Goal: Information Seeking & Learning: Learn about a topic

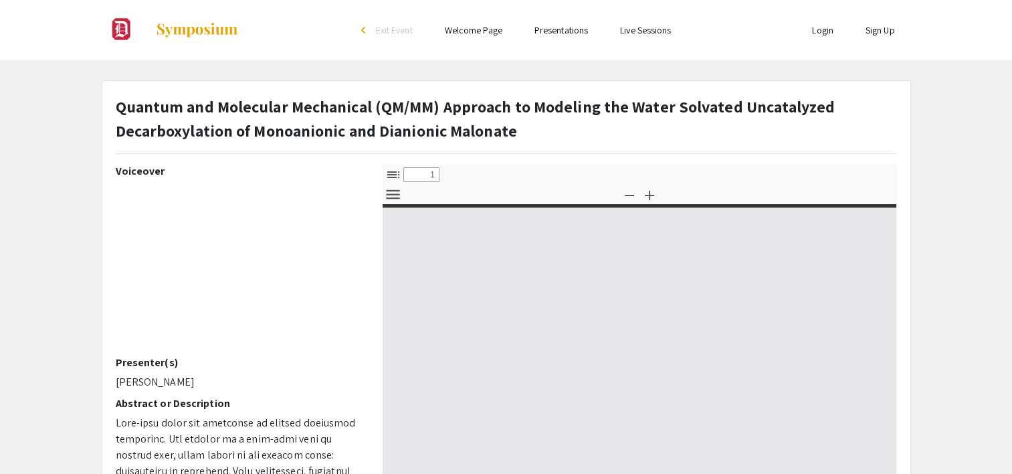
select select "custom"
type input "0"
select select "custom"
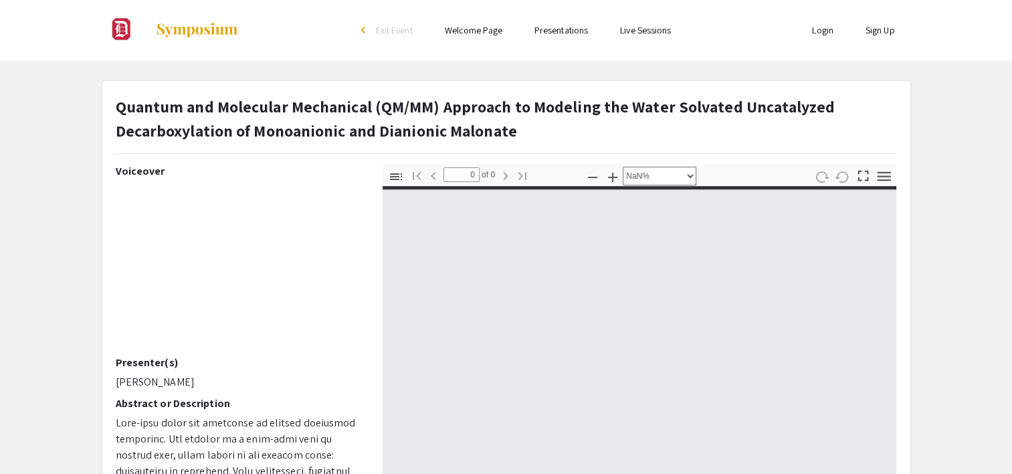
type input "1"
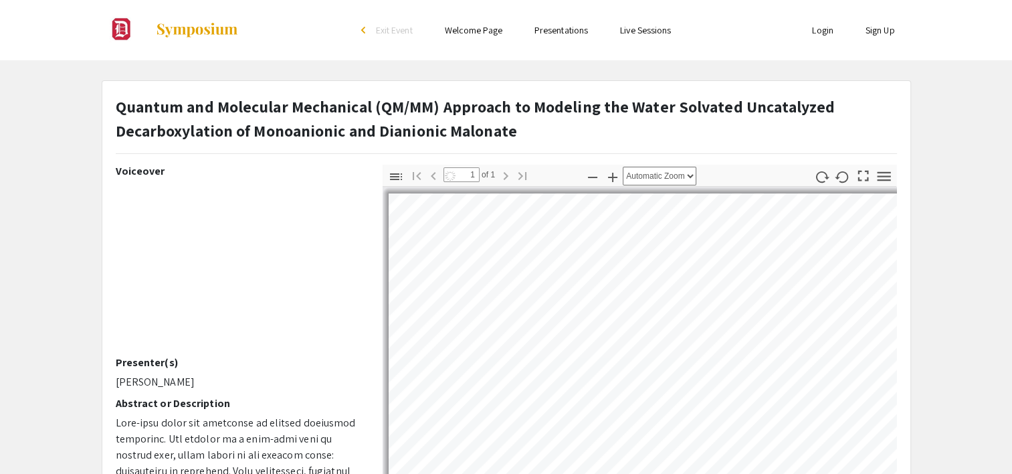
select select "auto"
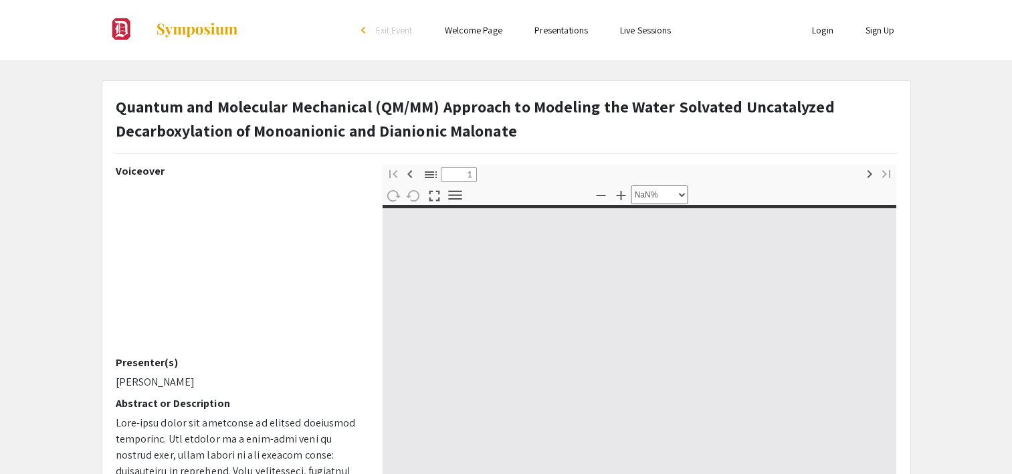
select select "custom"
type input "0"
select select "custom"
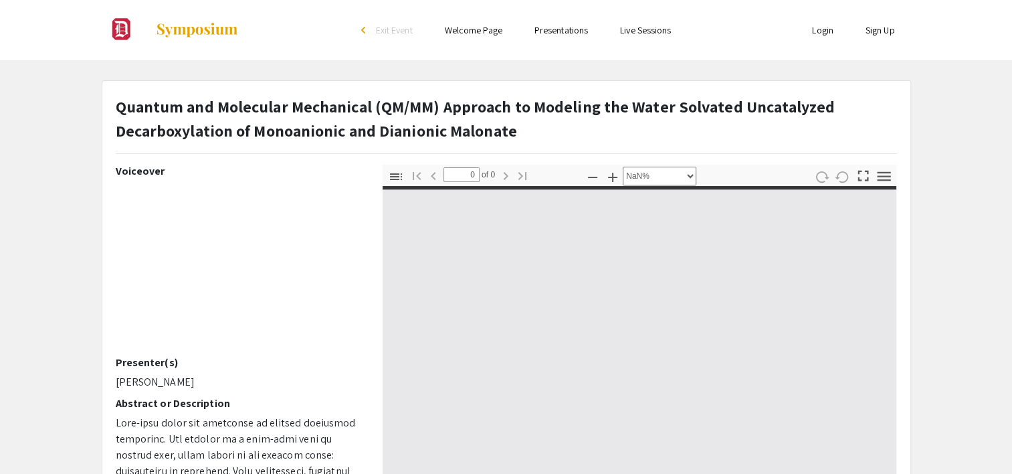
type input "1"
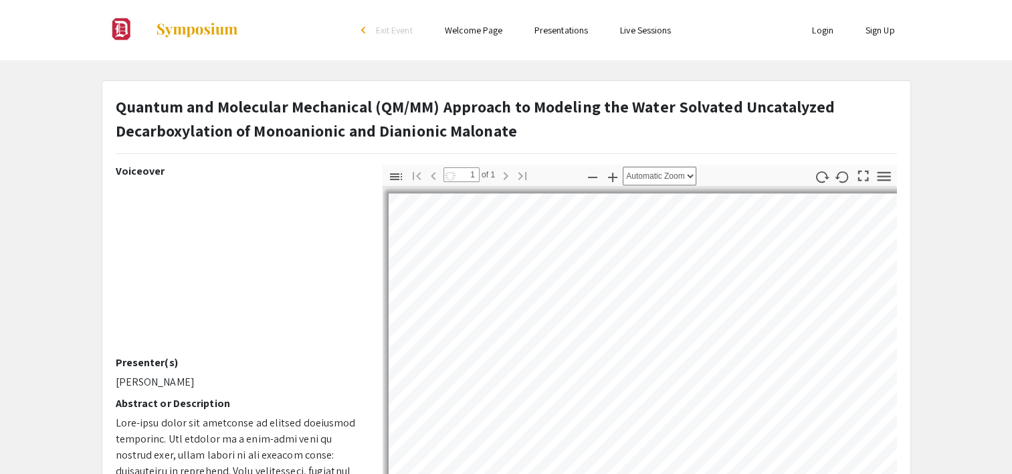
select select "page-fit"
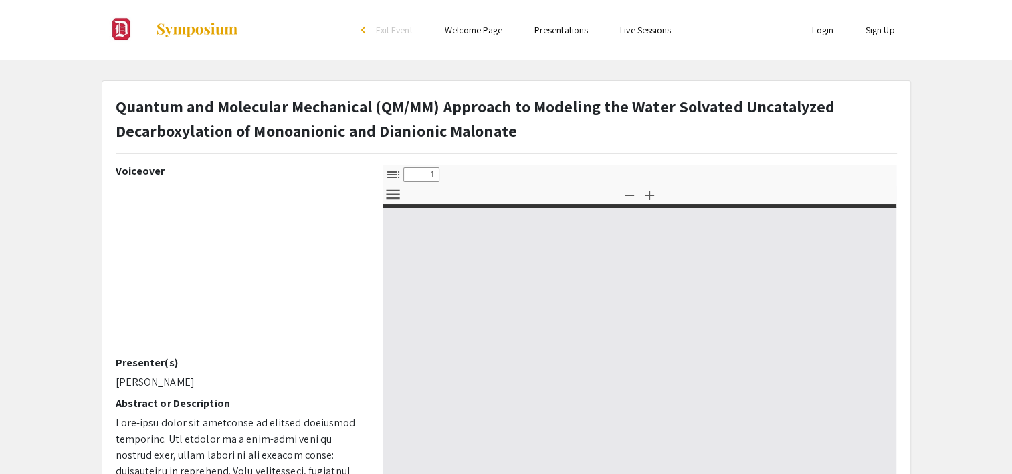
select select "custom"
type input "0"
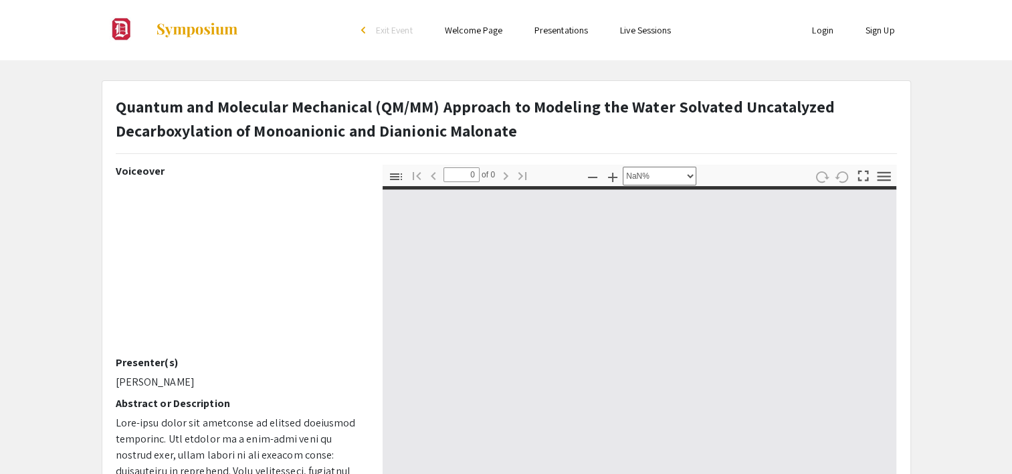
select select "auto"
type input "1"
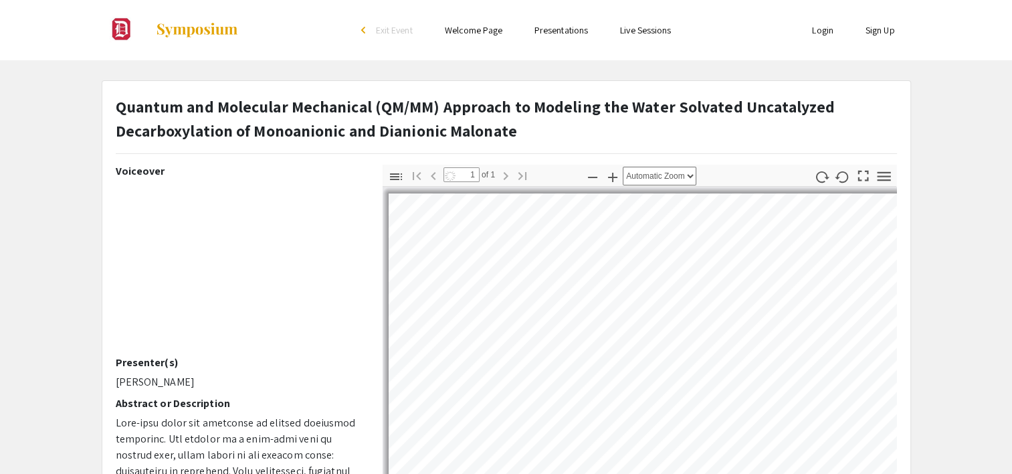
select select "page-fit"
